Goal: Navigation & Orientation: Go to known website

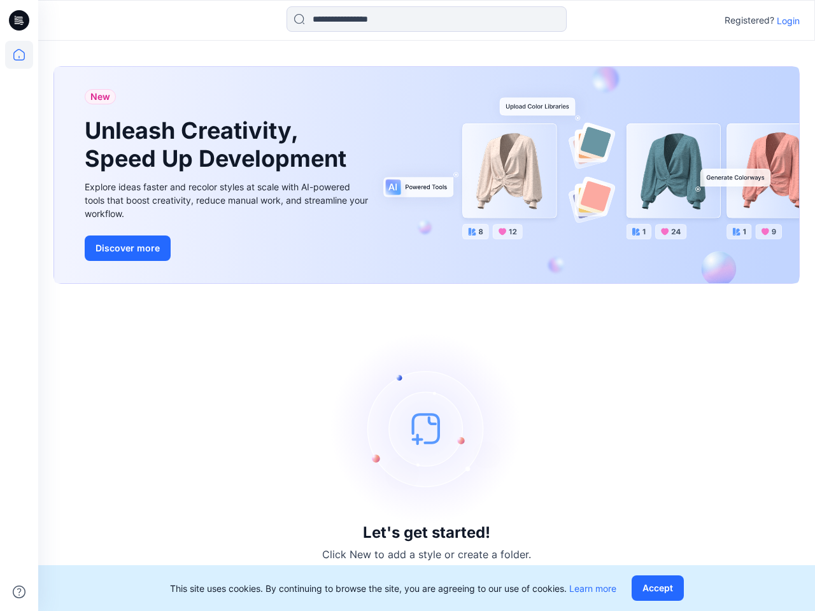
click at [407, 305] on div "Let's get started! Click New to add a style or create a folder." at bounding box center [426, 447] width 746 height 297
click at [20, 20] on icon at bounding box center [20, 20] width 5 height 1
click at [19, 55] on icon at bounding box center [19, 55] width 28 height 28
click at [19, 592] on icon at bounding box center [19, 591] width 13 height 13
click at [426, 19] on input at bounding box center [426, 18] width 280 height 25
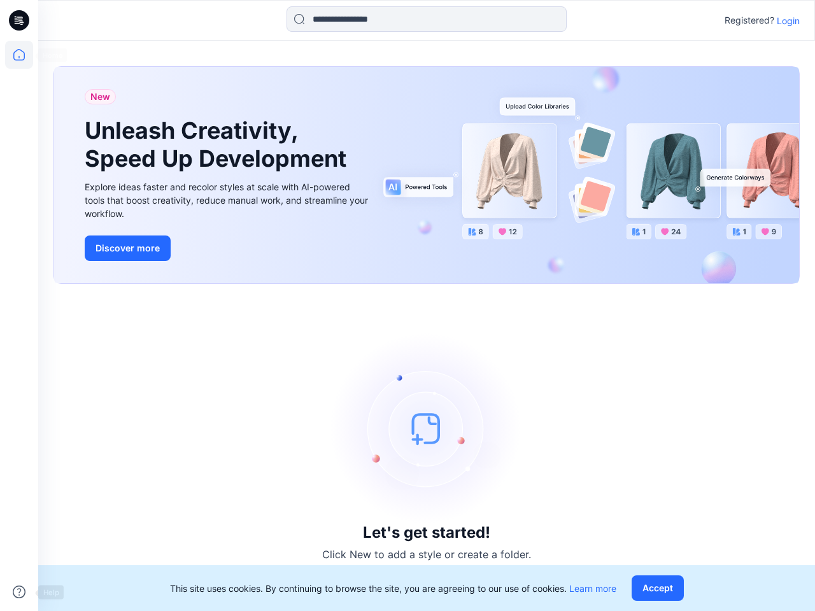
click at [788, 20] on p "Login" at bounding box center [787, 20] width 23 height 13
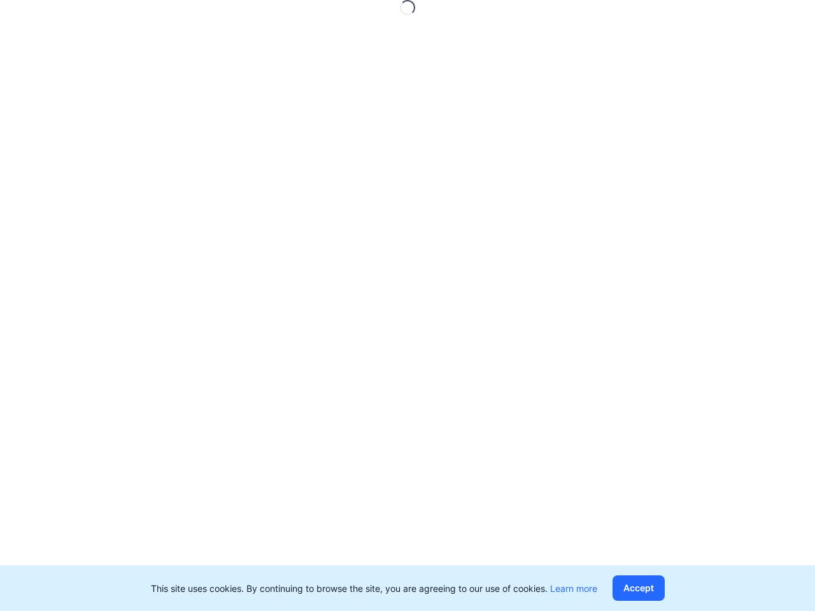
click at [660, 588] on button "Accept" at bounding box center [638, 587] width 52 height 25
